Goal: Entertainment & Leisure: Browse casually

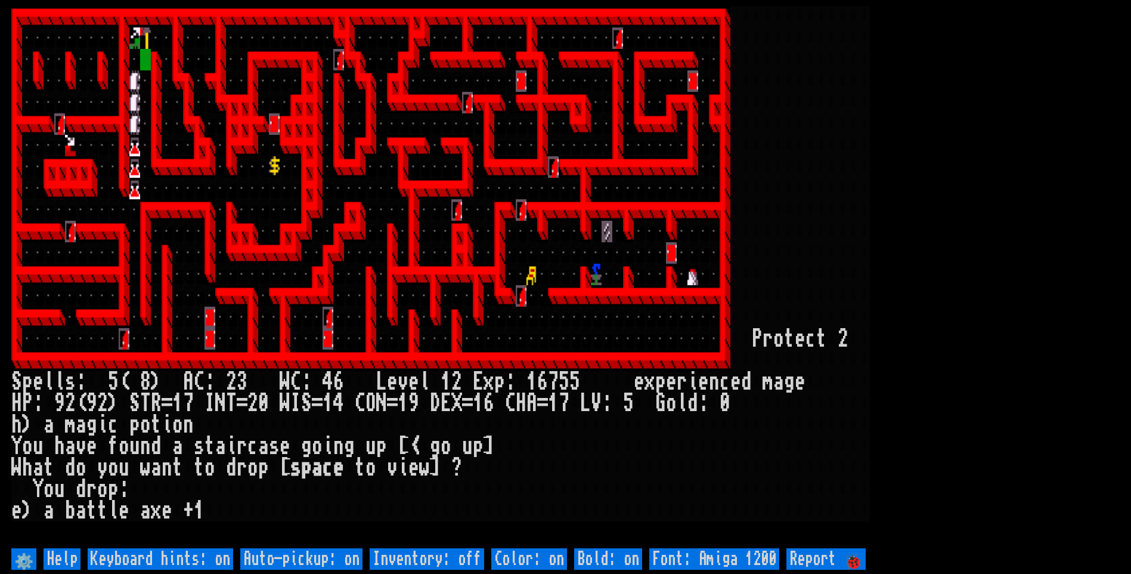
click at [354, 563] on off "Auto-pickup: on" at bounding box center [301, 558] width 122 height 21
type off "Auto-pickup: off"
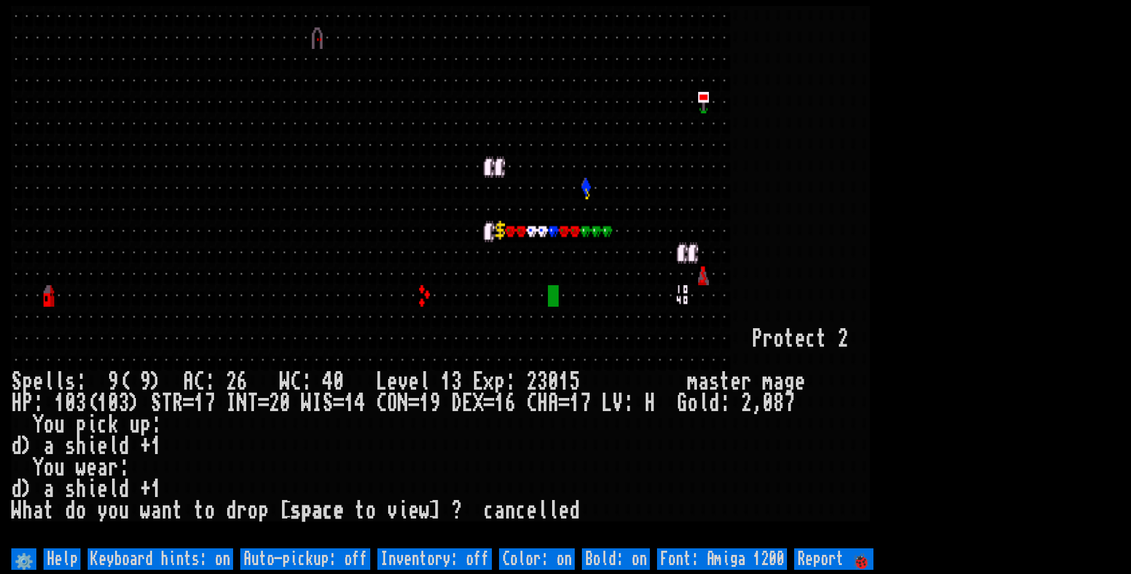
click at [354, 562] on off "Auto-pickup: off" at bounding box center [305, 558] width 130 height 21
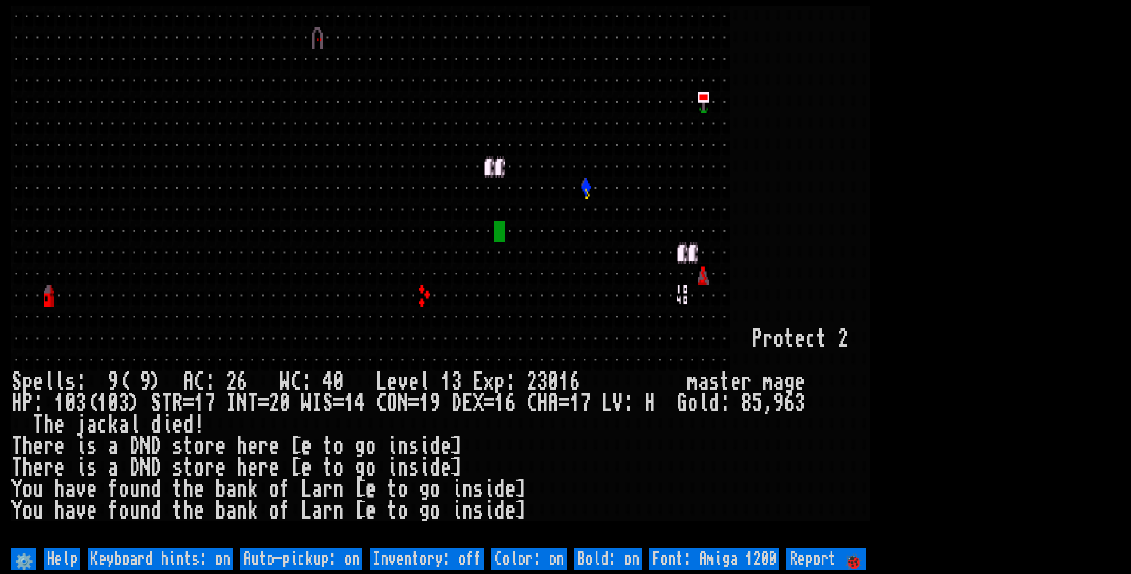
click at [146, 86] on div at bounding box center [145, 80] width 11 height 21
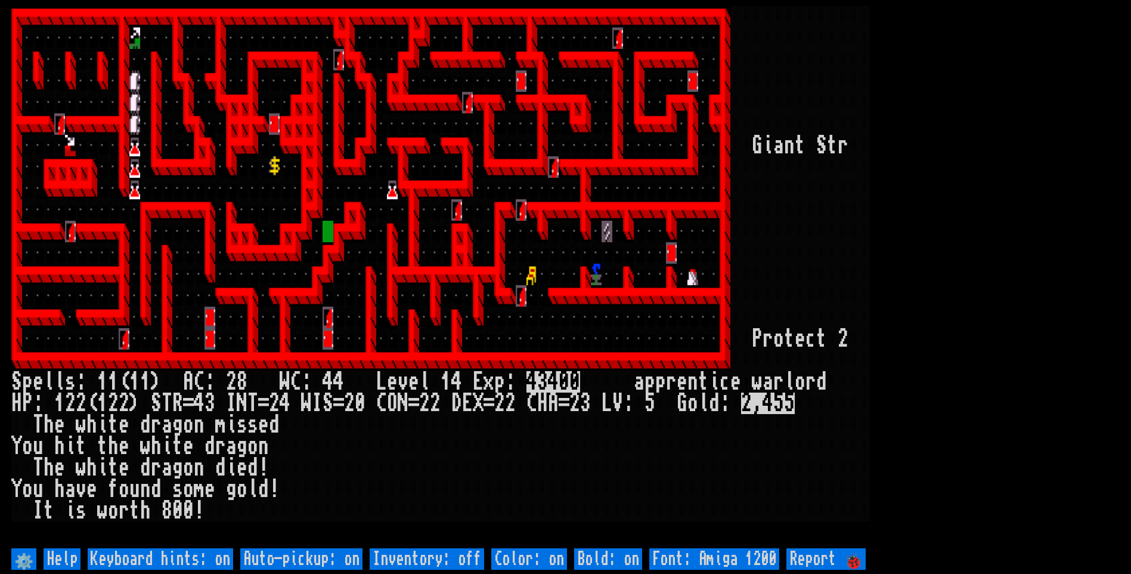
click at [279, 215] on div at bounding box center [274, 209] width 11 height 21
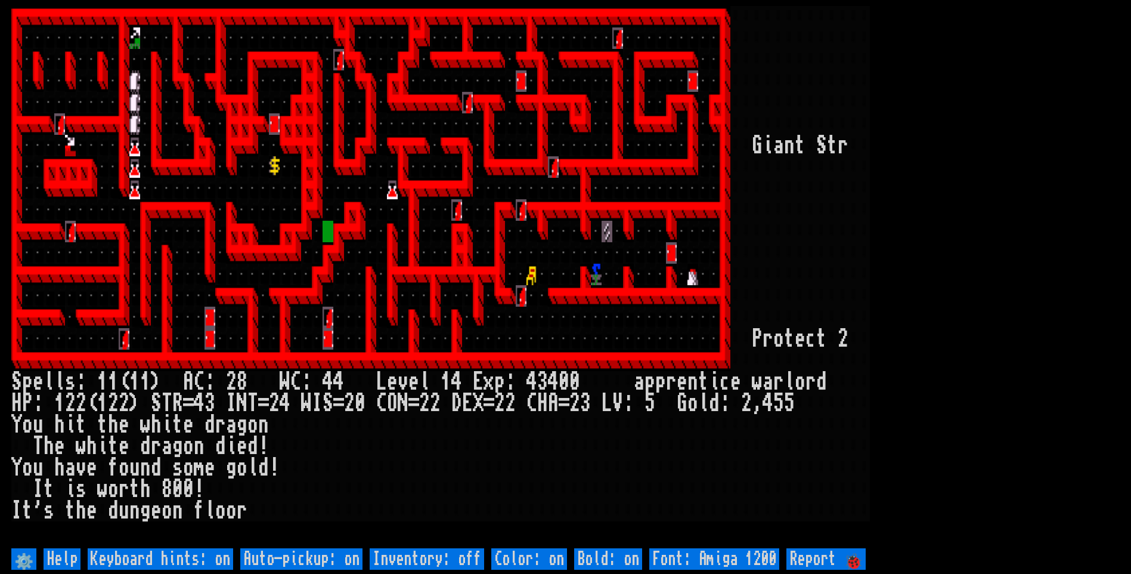
click at [347, 556] on off "Auto-pickup: on" at bounding box center [301, 558] width 122 height 21
type off "Auto-pickup: off"
